Goal: Task Accomplishment & Management: Manage account settings

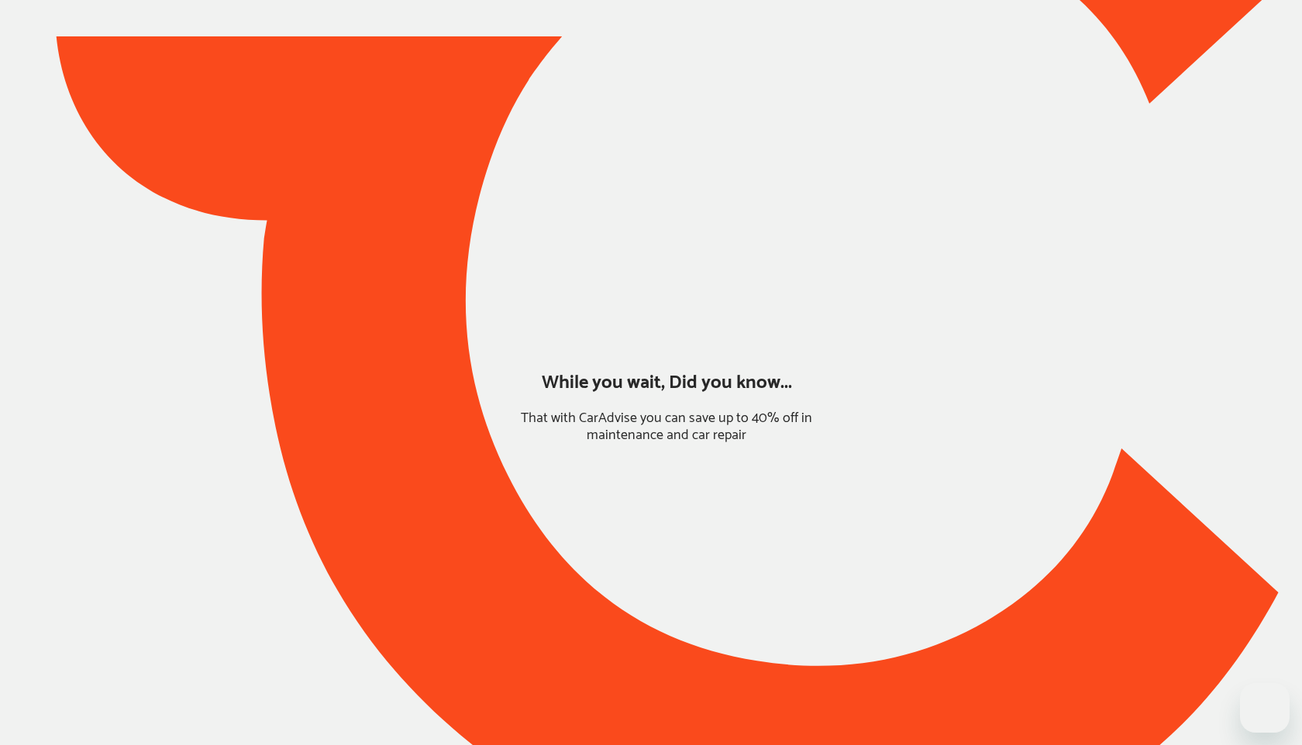
type input "*****"
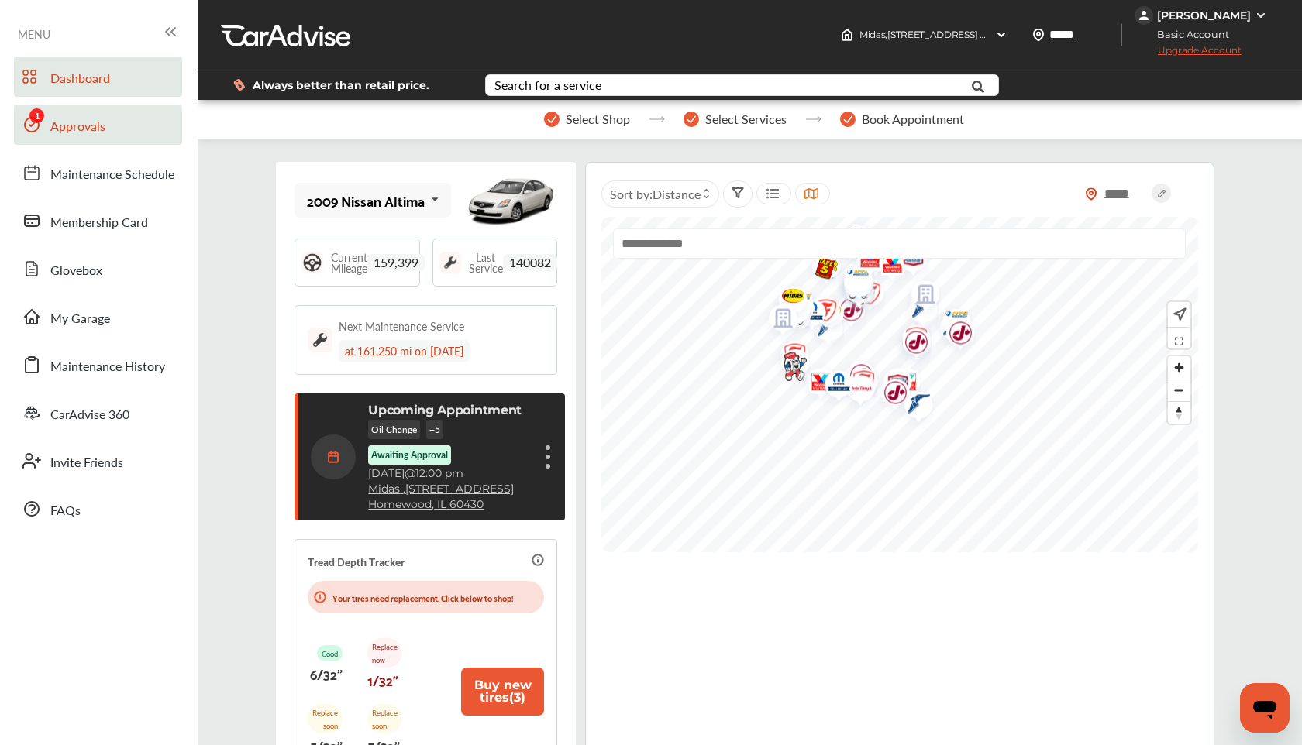
click at [105, 129] on link "Approvals" at bounding box center [98, 125] width 168 height 40
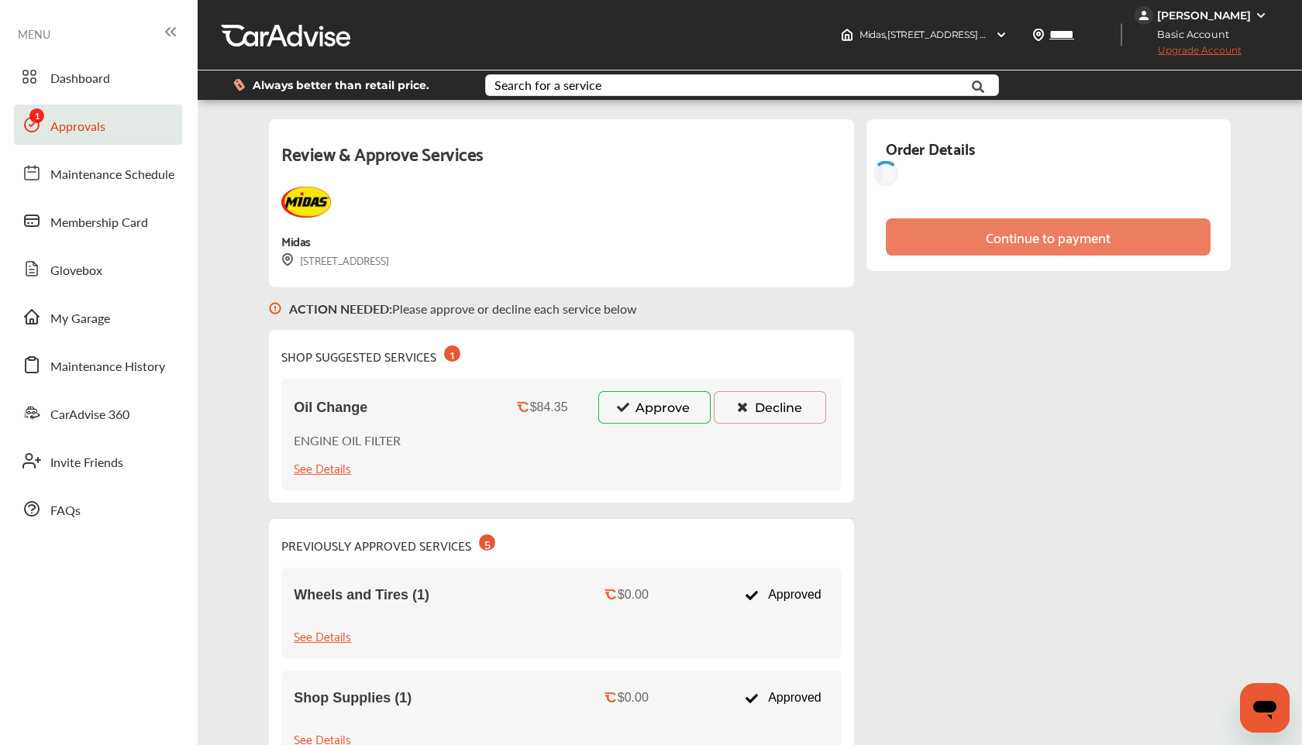
click at [663, 408] on button "Approve" at bounding box center [654, 407] width 112 height 33
